Goal: Information Seeking & Learning: Learn about a topic

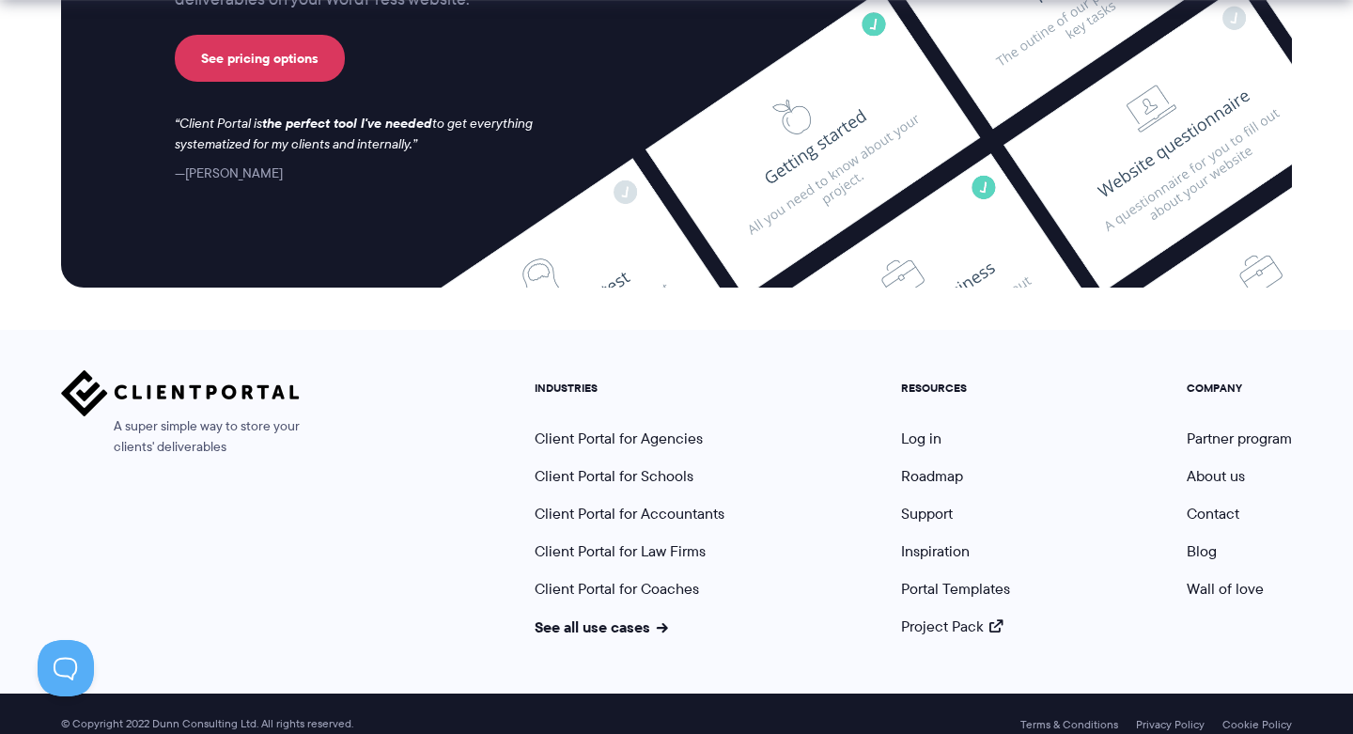
scroll to position [7890, 0]
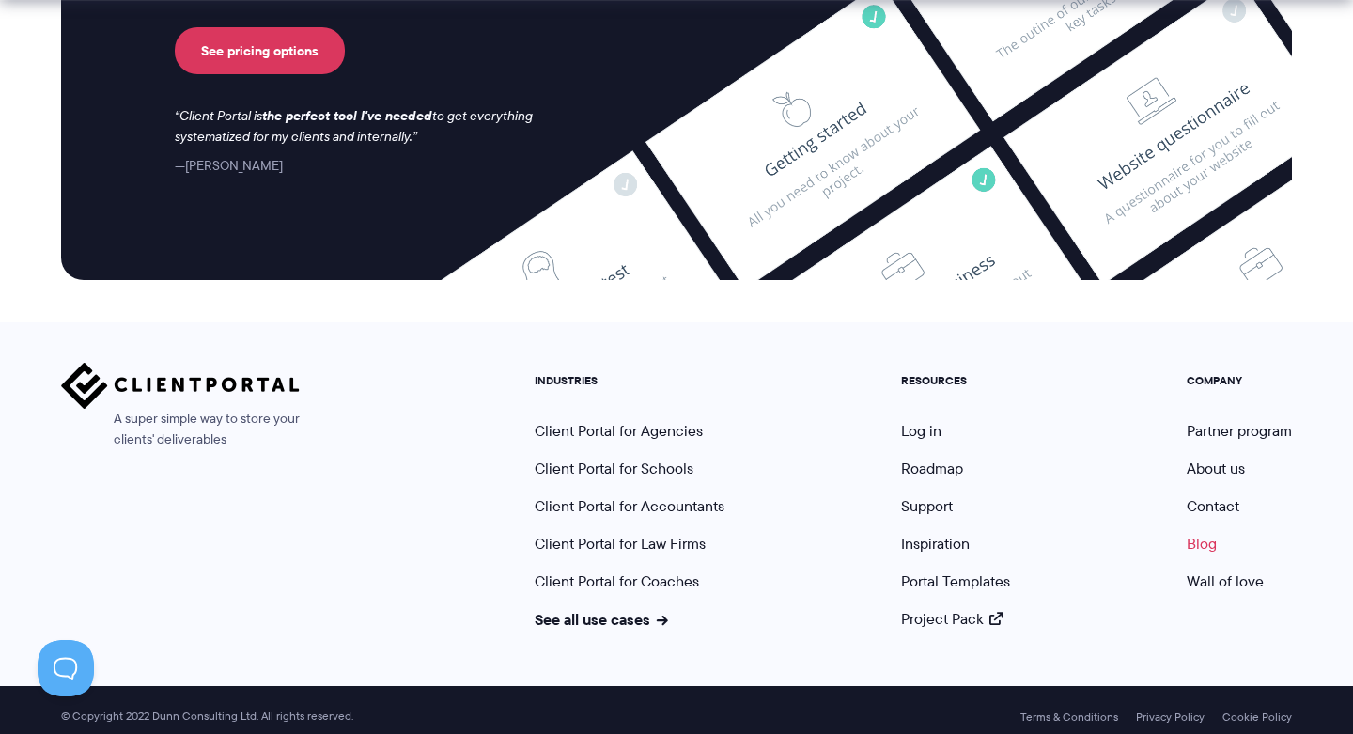
click at [1203, 533] on link "Blog" at bounding box center [1202, 544] width 30 height 22
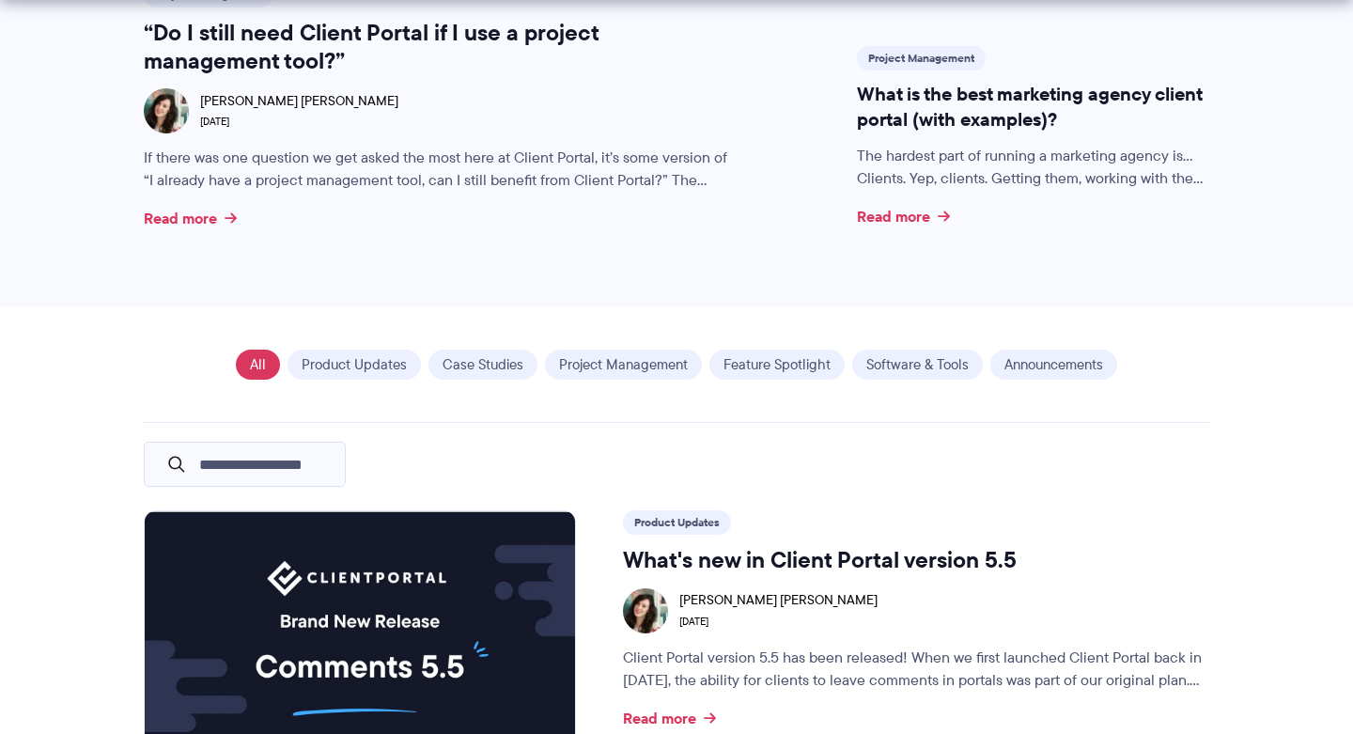
scroll to position [1198, 0]
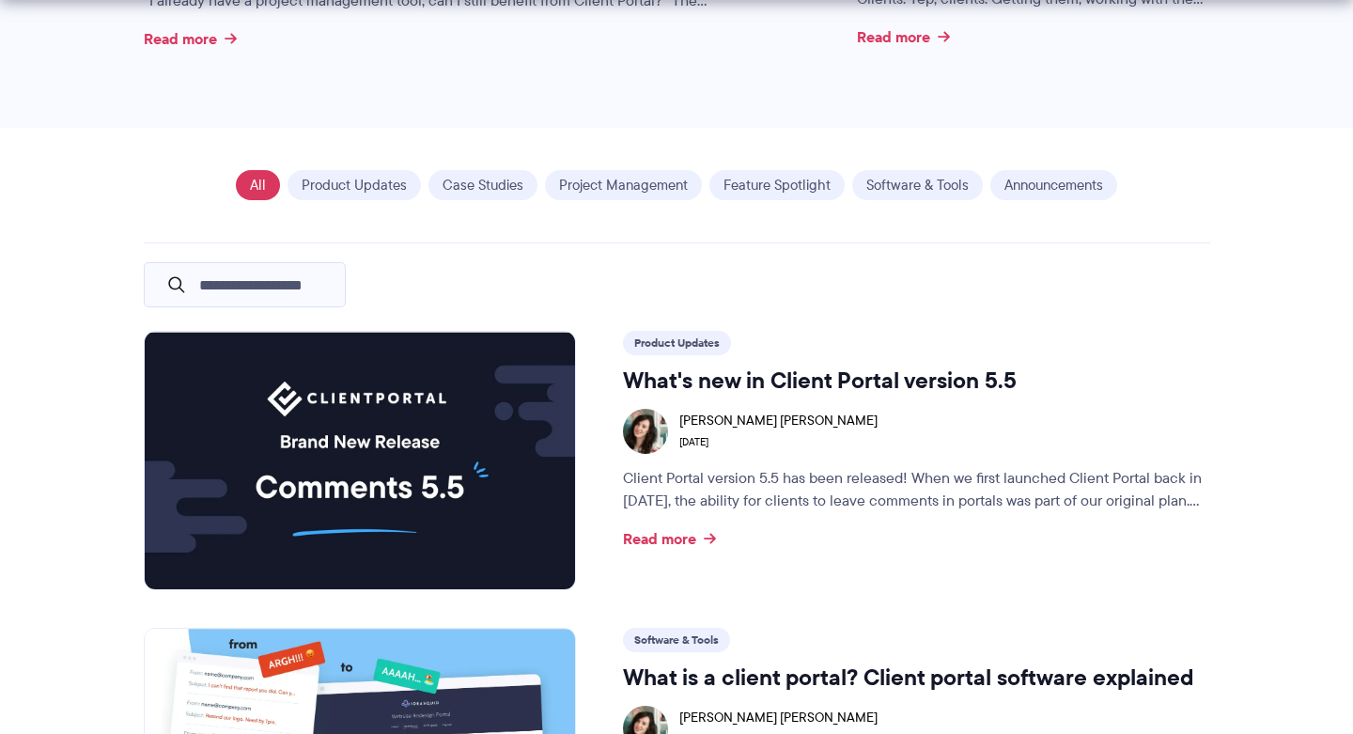
click at [412, 442] on img at bounding box center [360, 460] width 430 height 257
click at [658, 542] on link "Read more" at bounding box center [669, 538] width 93 height 15
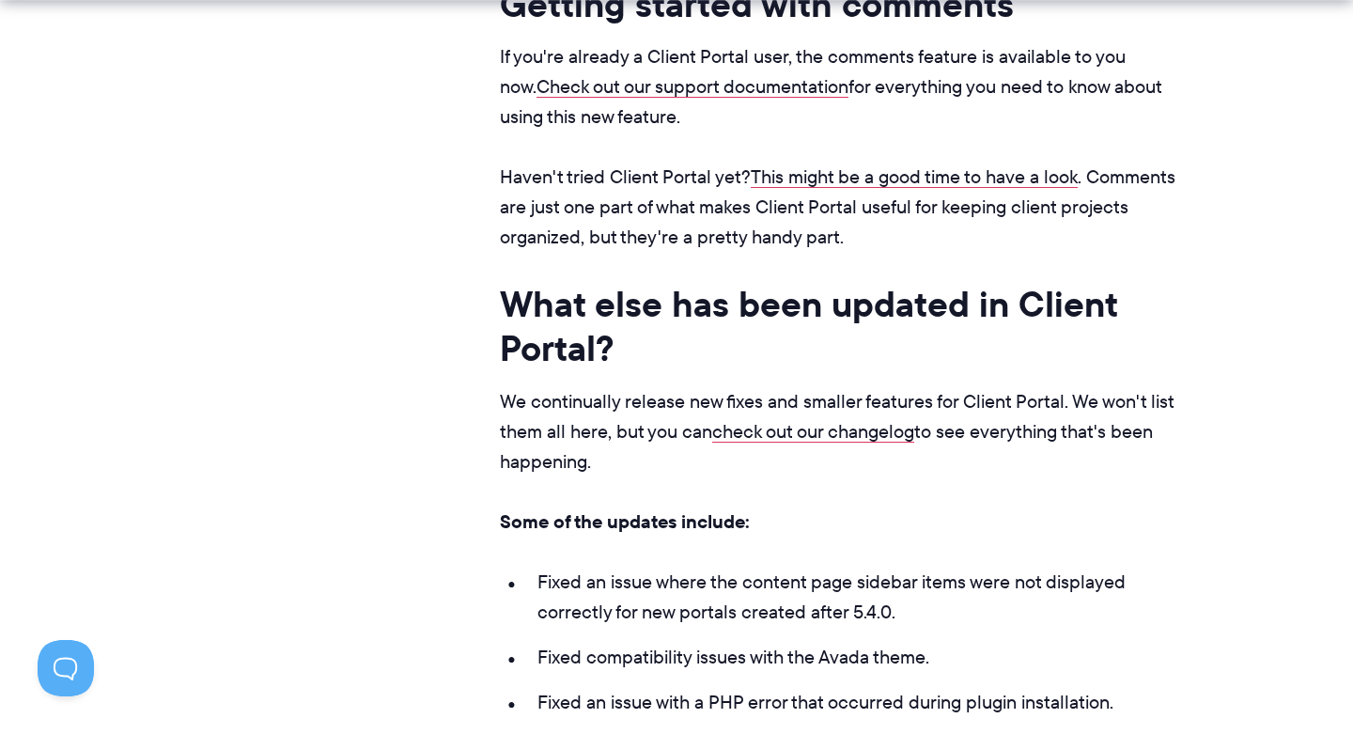
scroll to position [3697, 0]
